Goal: Information Seeking & Learning: Learn about a topic

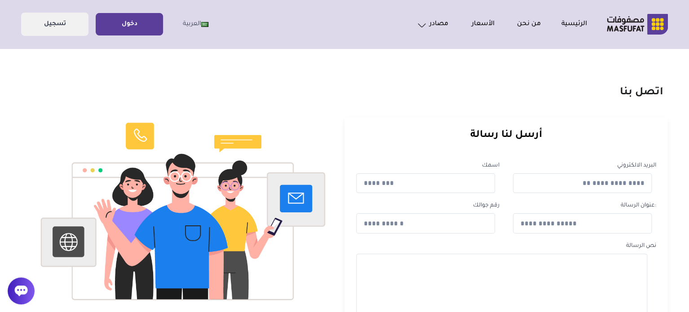
click at [117, 23] on link "دخول" at bounding box center [129, 24] width 66 height 20
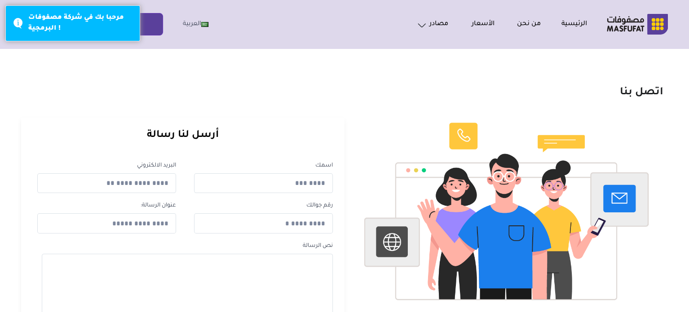
click at [195, 218] on input "text" at bounding box center [263, 223] width 139 height 20
click at [148, 81] on div "اتصل بنا" at bounding box center [344, 86] width 651 height 28
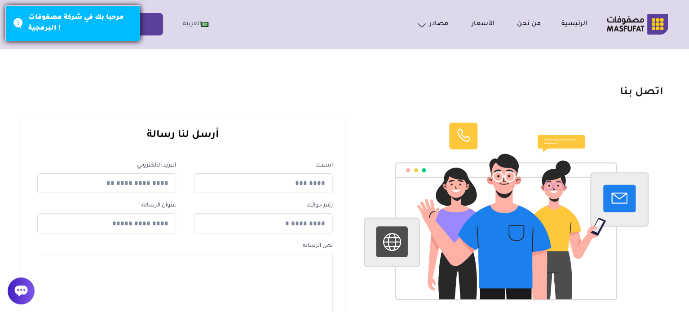
click at [106, 22] on div "مرحبا بك في شركة مصفوفات البرمجية !" at bounding box center [80, 24] width 105 height 22
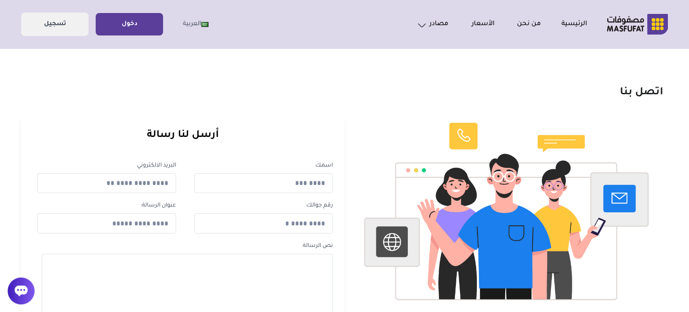
click at [139, 28] on link "دخول" at bounding box center [129, 24] width 66 height 20
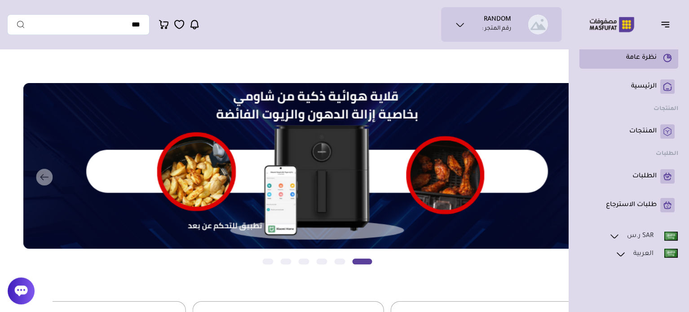
click at [652, 66] on li "نظرة عامة" at bounding box center [628, 58] width 99 height 22
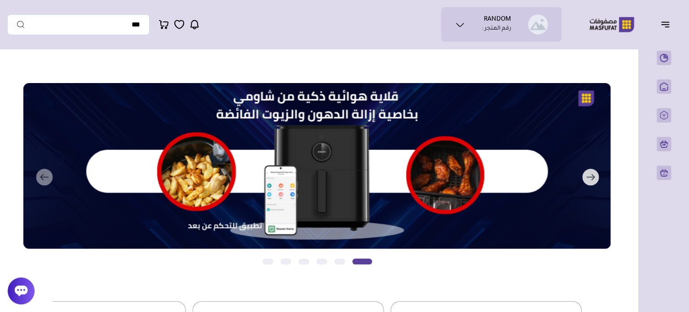
click at [366, 161] on button "التالي" at bounding box center [305, 177] width 587 height 189
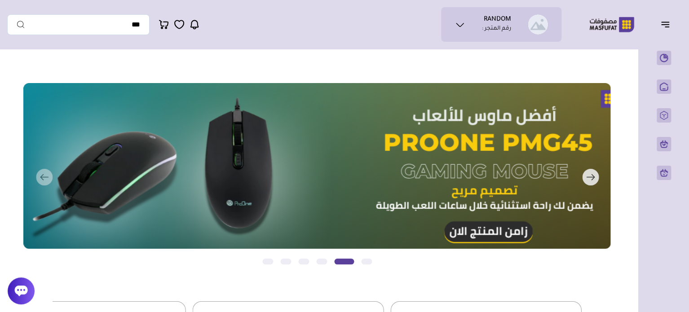
drag, startPoint x: 370, startPoint y: 160, endPoint x: 570, endPoint y: 170, distance: 200.0
click at [570, 170] on button "التالي" at bounding box center [305, 177] width 587 height 189
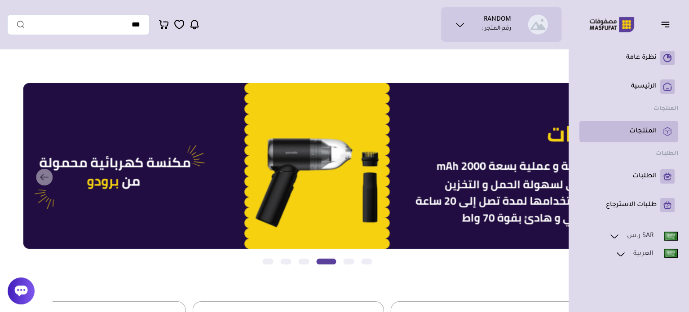
click at [627, 126] on link "المنتجات" at bounding box center [629, 131] width 92 height 14
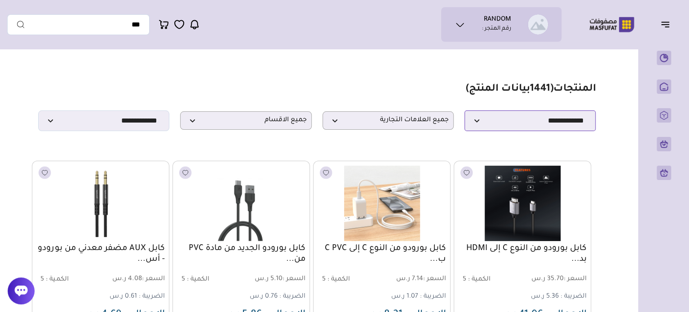
click at [524, 123] on select "**********" at bounding box center [529, 120] width 131 height 21
click at [418, 116] on p "جميع العلامات التجارية" at bounding box center [387, 120] width 131 height 18
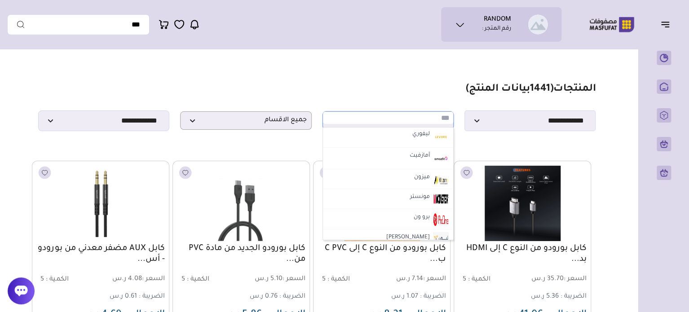
scroll to position [1291, 0]
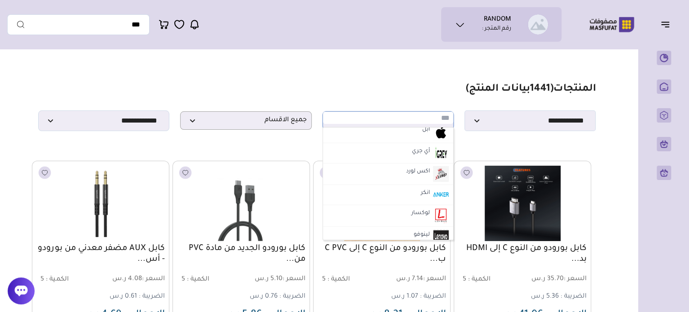
click at [418, 93] on section "**********" at bounding box center [316, 107] width 557 height 48
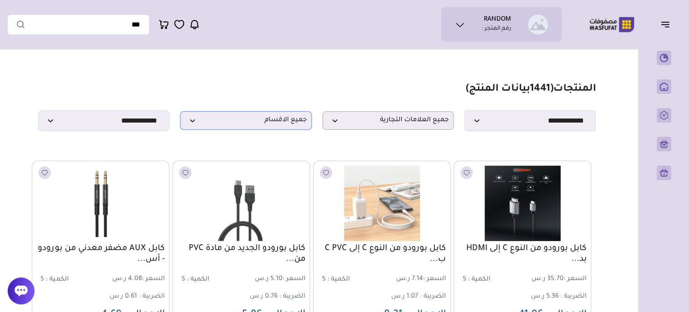
click at [293, 125] on span "جميع الاقسام" at bounding box center [245, 120] width 121 height 9
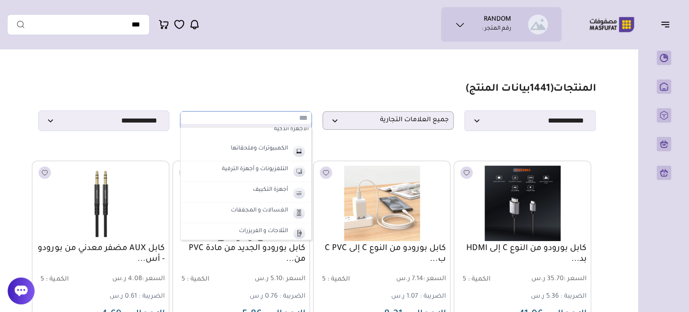
scroll to position [360, 0]
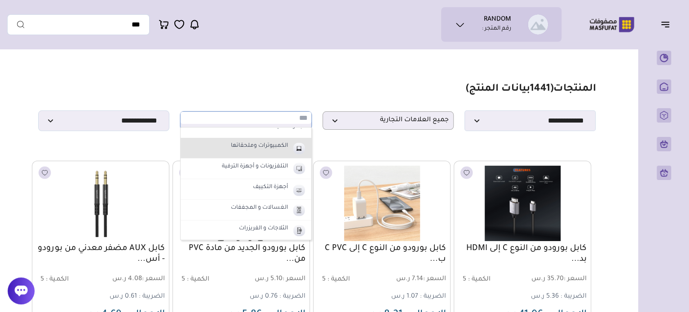
click at [260, 150] on label "الكمبيوترات وملحقاتها" at bounding box center [259, 147] width 60 height 12
select select "**"
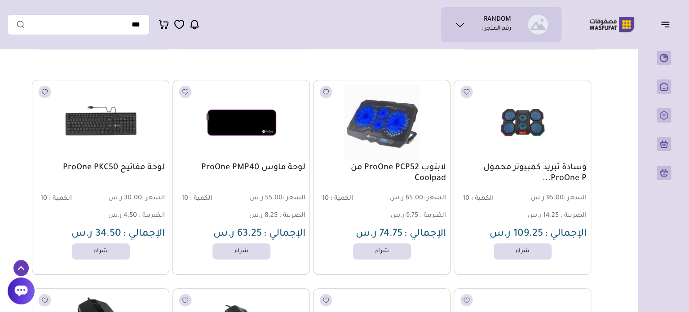
scroll to position [82, 0]
